Goal: Task Accomplishment & Management: Manage account settings

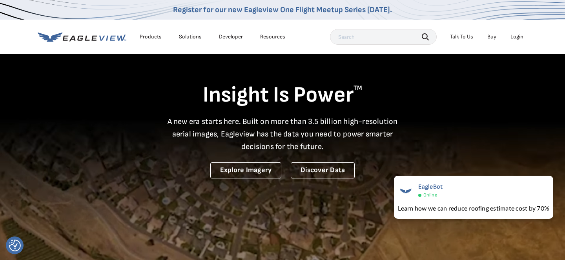
click at [516, 35] on div "Login" at bounding box center [516, 36] width 13 height 7
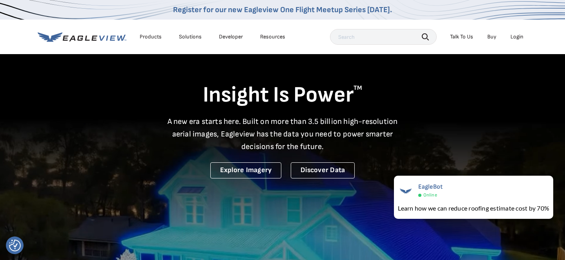
click at [514, 36] on div "Login" at bounding box center [516, 36] width 13 height 7
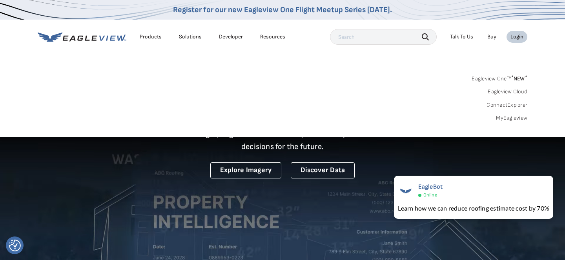
click at [515, 116] on link "MyEagleview" at bounding box center [511, 118] width 31 height 7
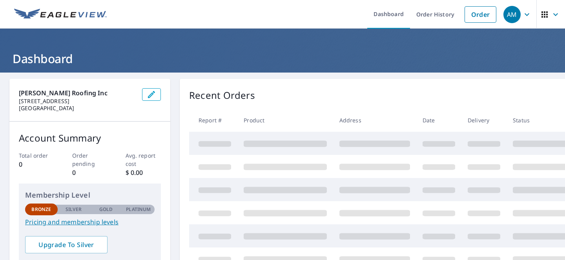
click at [531, 13] on icon "button" at bounding box center [526, 14] width 9 height 9
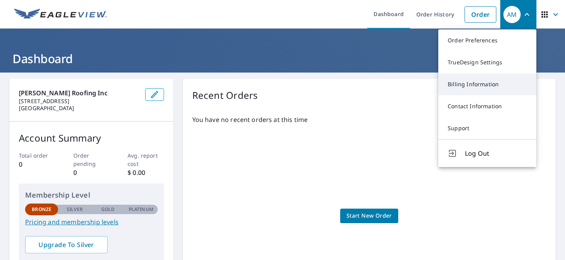
click at [480, 82] on link "Billing Information" at bounding box center [487, 84] width 98 height 22
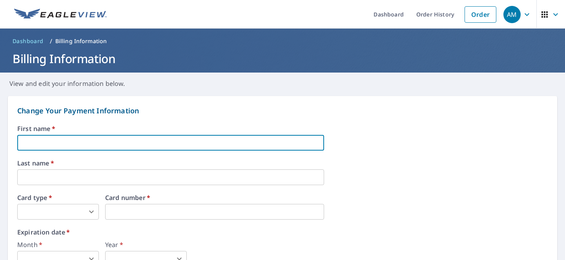
click at [260, 139] on input "text" at bounding box center [170, 143] width 307 height 16
type input "Adriana"
click at [75, 169] on input "text" at bounding box center [170, 177] width 307 height 16
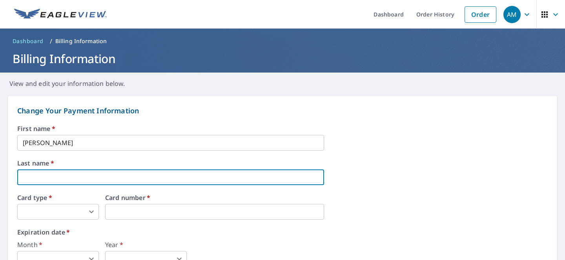
type input "Mendoza"
click at [67, 212] on body "AM AM Dashboard Order History Order AM Dashboard / Billing Information Billing …" at bounding box center [282, 130] width 565 height 260
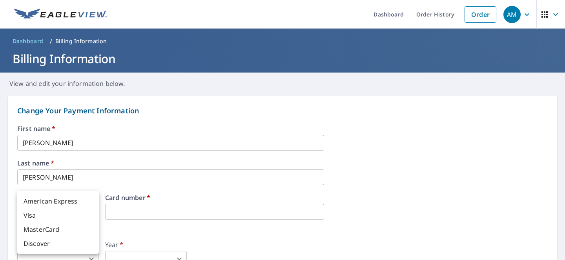
click at [69, 215] on li "Visa" at bounding box center [58, 215] width 82 height 14
type input "2"
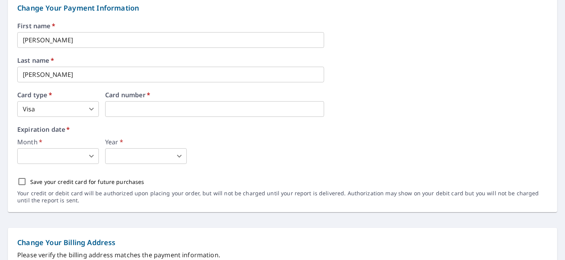
scroll to position [115, 0]
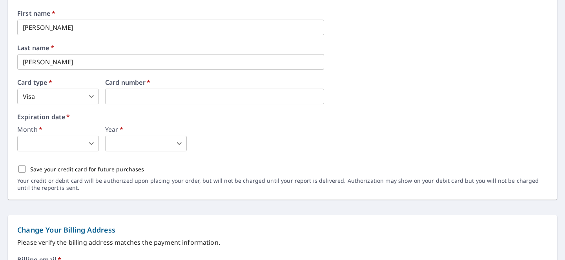
click at [91, 142] on body "AM AM Dashboard Order History Order AM Dashboard / Billing Information Billing …" at bounding box center [282, 130] width 565 height 260
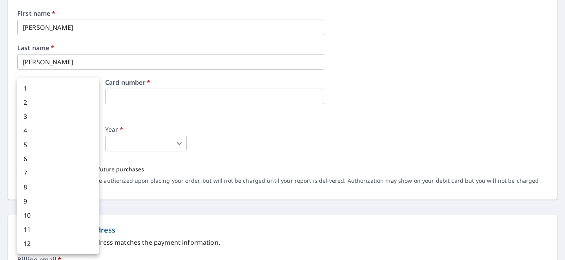
click at [262, 116] on div at bounding box center [282, 130] width 565 height 260
click at [88, 144] on body "AM AM Dashboard Order History Order AM Dashboard / Billing Information Billing …" at bounding box center [282, 130] width 565 height 260
click at [70, 156] on li "6" at bounding box center [58, 159] width 82 height 14
type input "6"
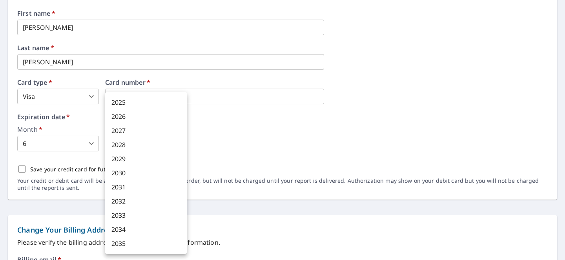
click at [178, 144] on body "AM AM Dashboard Order History Order AM Dashboard / Billing Information Billing …" at bounding box center [282, 130] width 565 height 260
click at [135, 158] on li "2029" at bounding box center [146, 159] width 82 height 14
type input "2029"
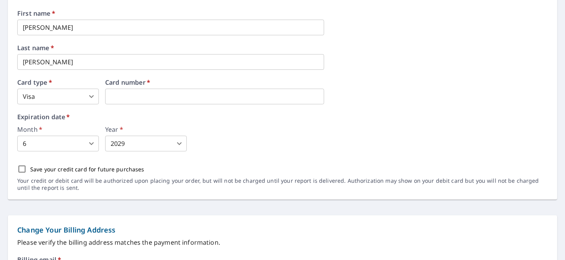
click at [219, 141] on div "Month   * 6 6 ​ Year   * 2029 2029 ​" at bounding box center [282, 138] width 530 height 25
click at [118, 168] on p "Save your credit card for future purchases" at bounding box center [87, 169] width 114 height 8
click at [30, 168] on input "Save your credit card for future purchases" at bounding box center [22, 169] width 16 height 16
checkbox input "true"
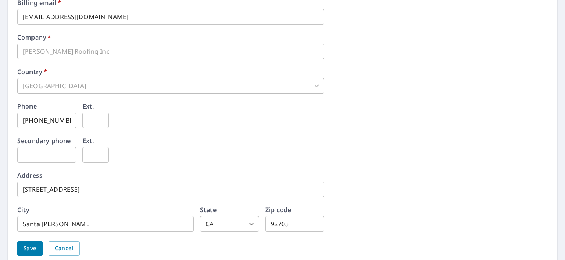
scroll to position [405, 0]
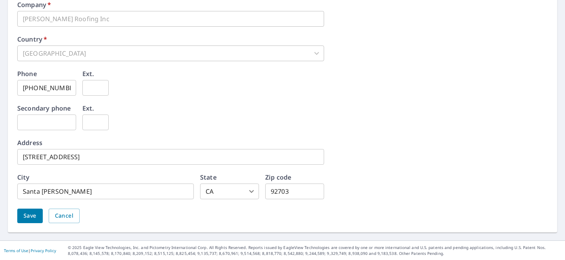
click at [31, 219] on span "Save" at bounding box center [30, 216] width 13 height 10
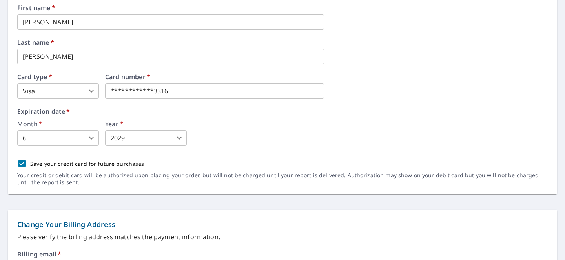
scroll to position [0, 0]
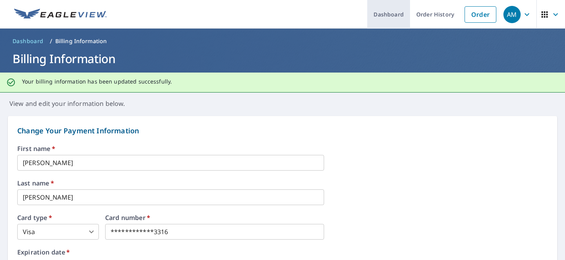
click at [390, 16] on link "Dashboard" at bounding box center [388, 14] width 43 height 29
